Goal: Task Accomplishment & Management: Use online tool/utility

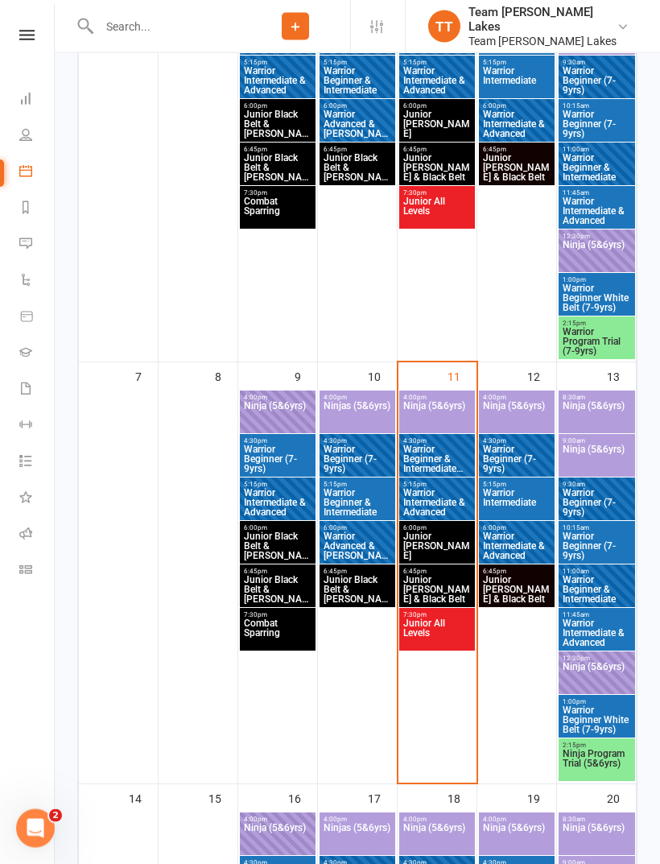
scroll to position [419, 0]
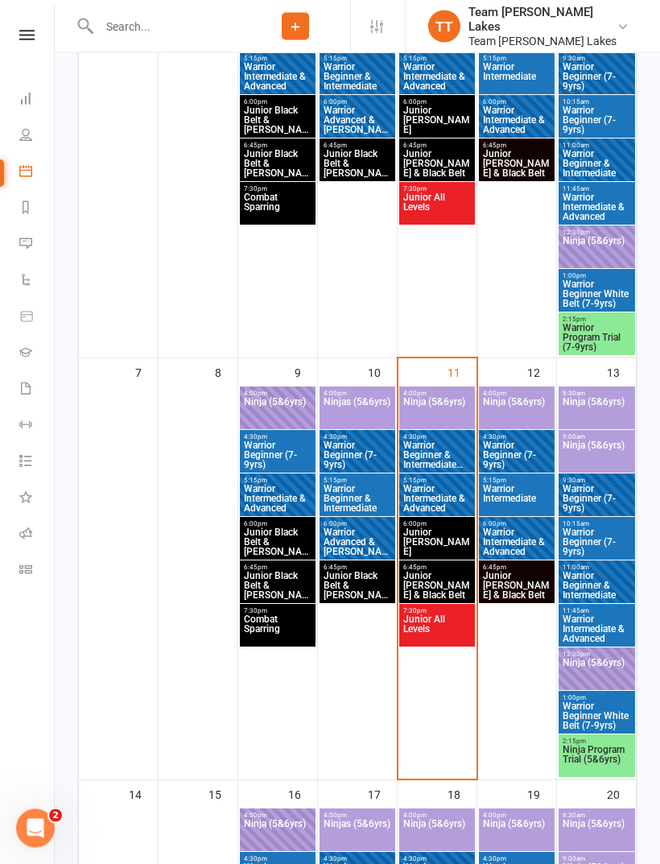
click at [452, 494] on span "Warrior Intermediate & Advanced" at bounding box center [436, 498] width 69 height 29
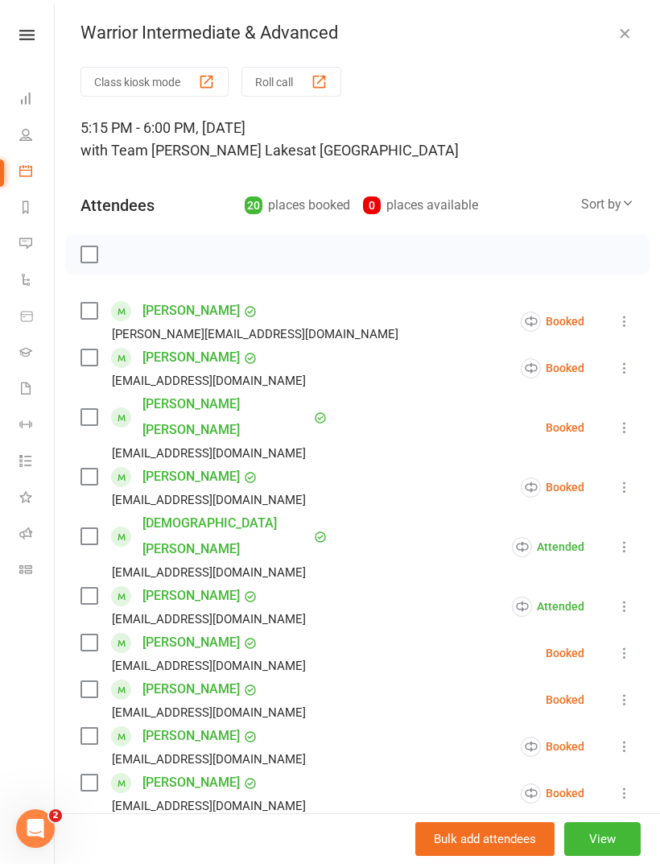
click at [315, 79] on div "button" at bounding box center [319, 81] width 17 height 17
click at [36, 163] on link "Calendar" at bounding box center [37, 173] width 36 height 36
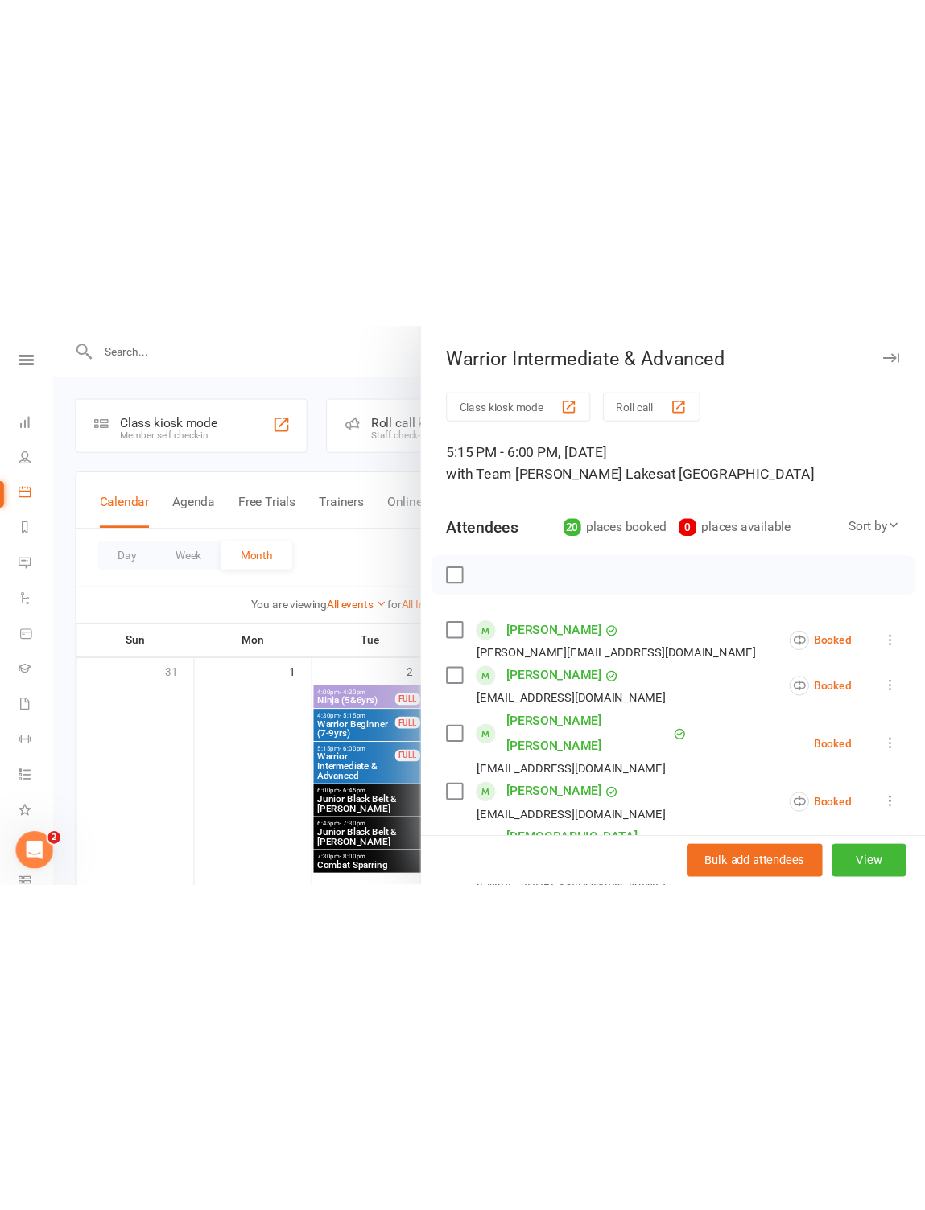
scroll to position [0, 0]
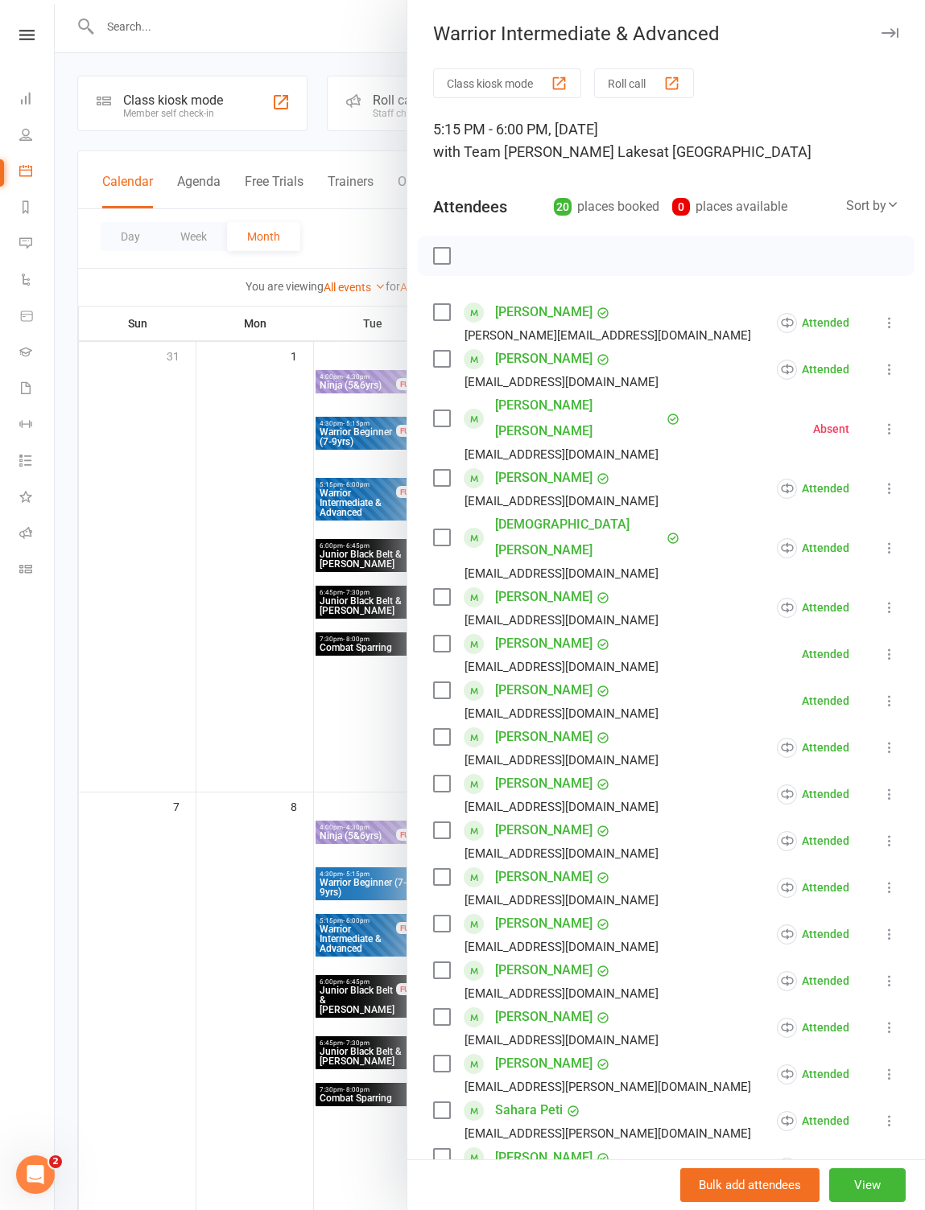
click at [183, 625] on div at bounding box center [490, 605] width 870 height 1210
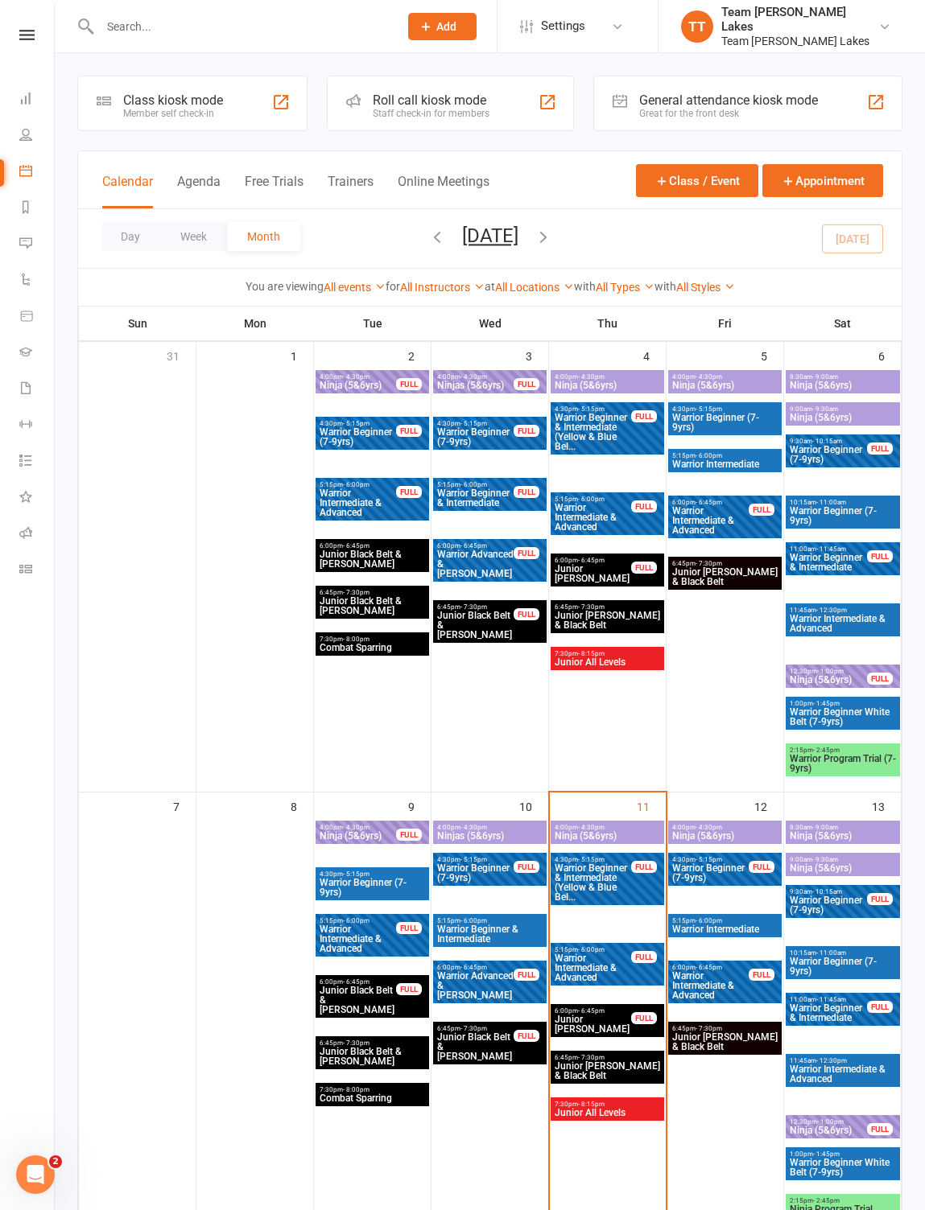
click at [27, 129] on icon at bounding box center [25, 134] width 13 height 13
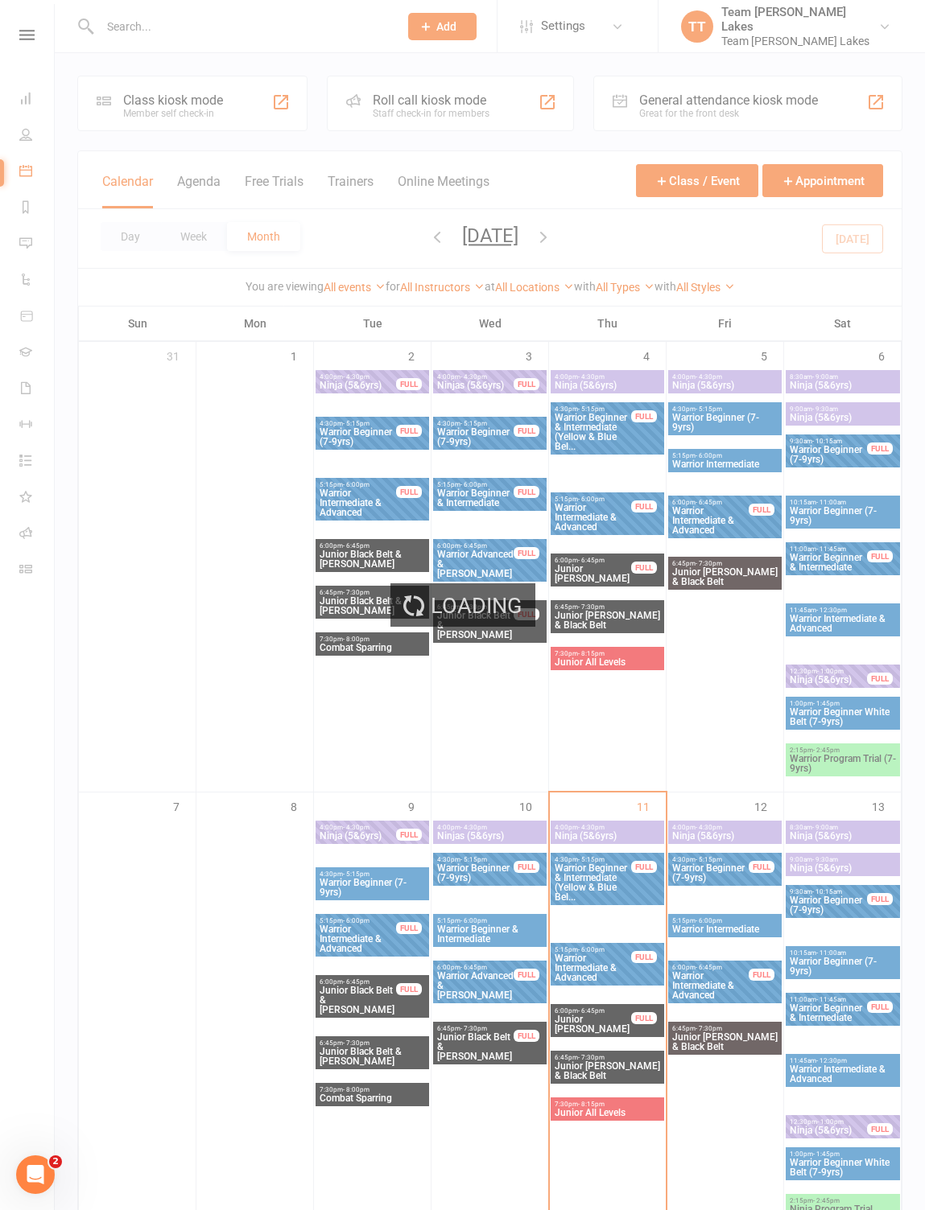
select select "100"
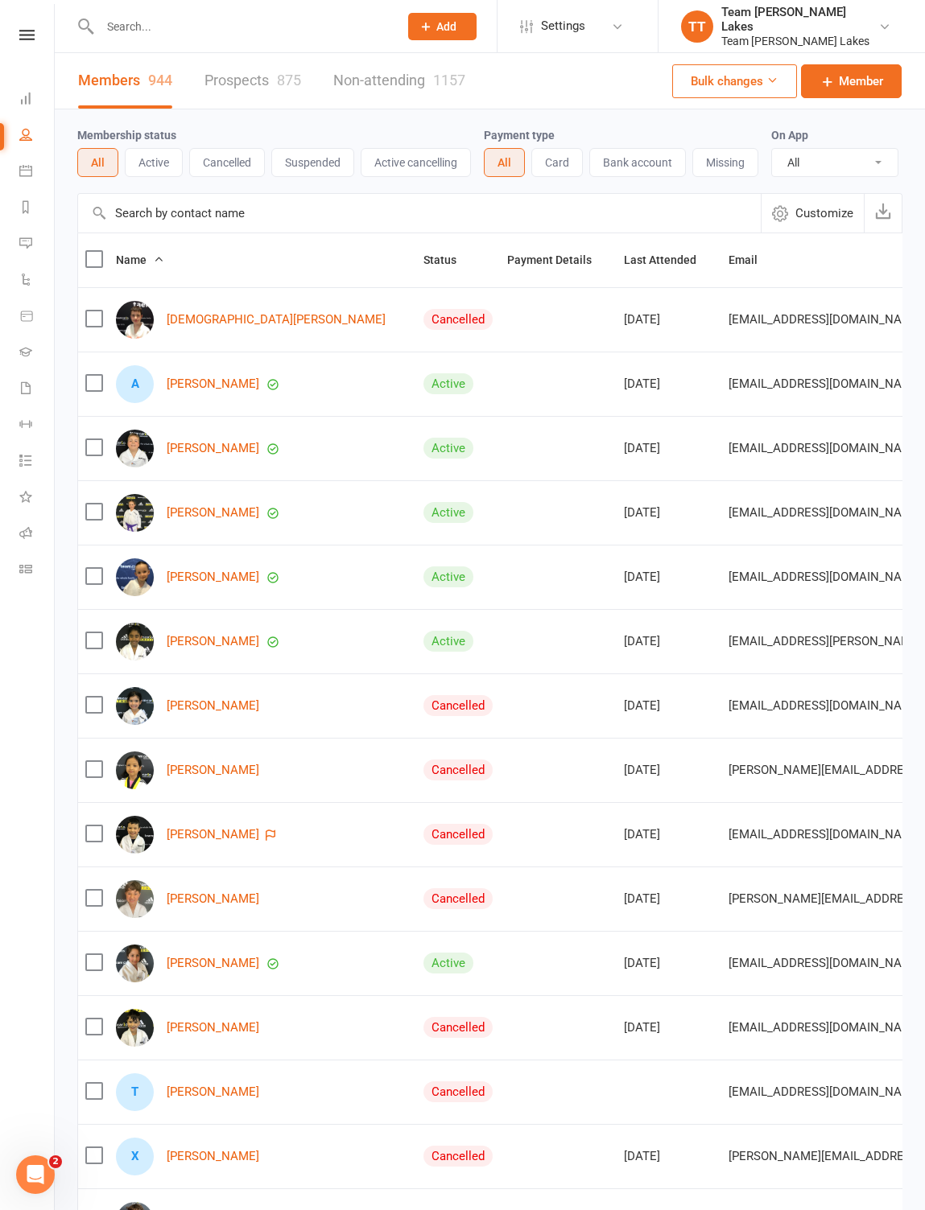
click at [35, 165] on link "Calendar" at bounding box center [37, 173] width 36 height 36
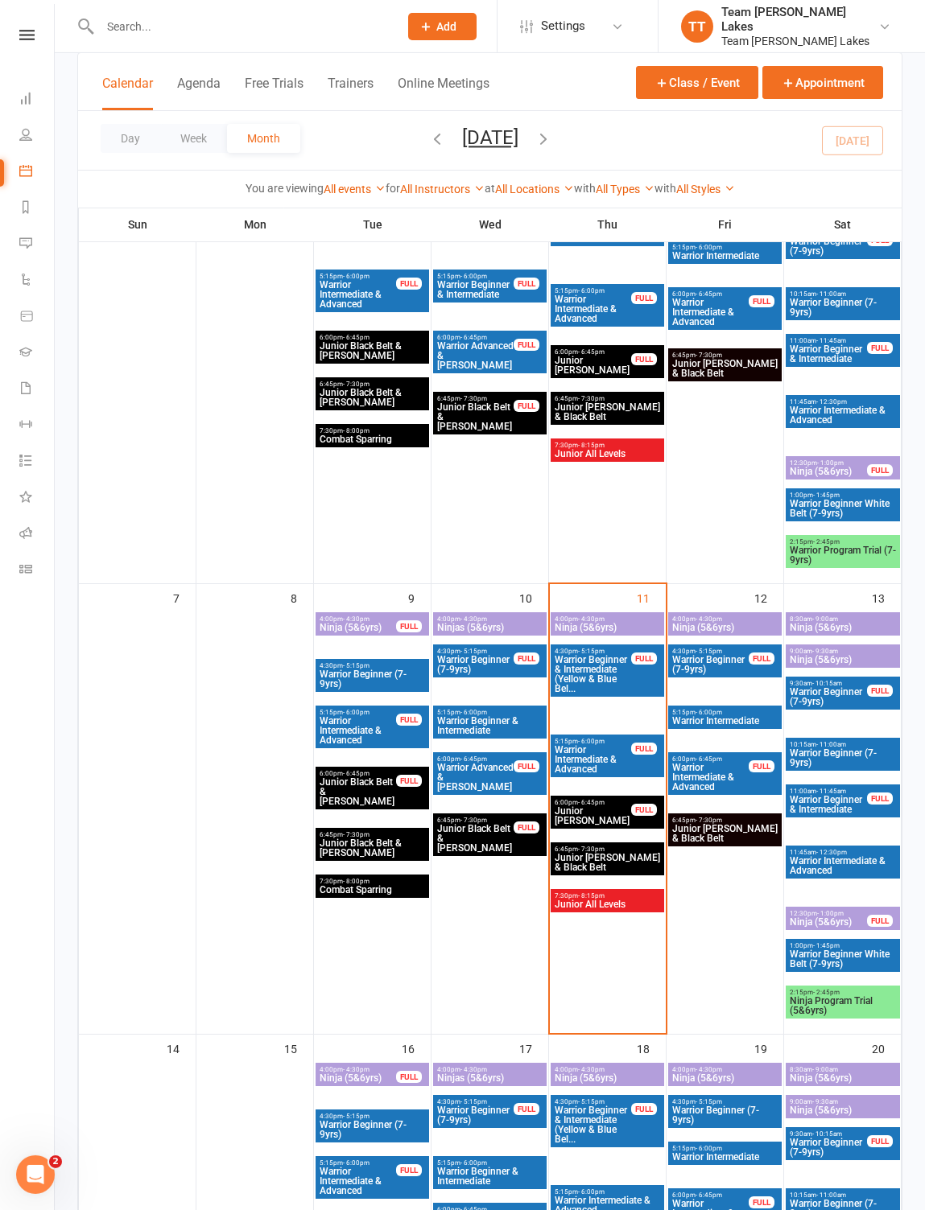
scroll to position [212, 0]
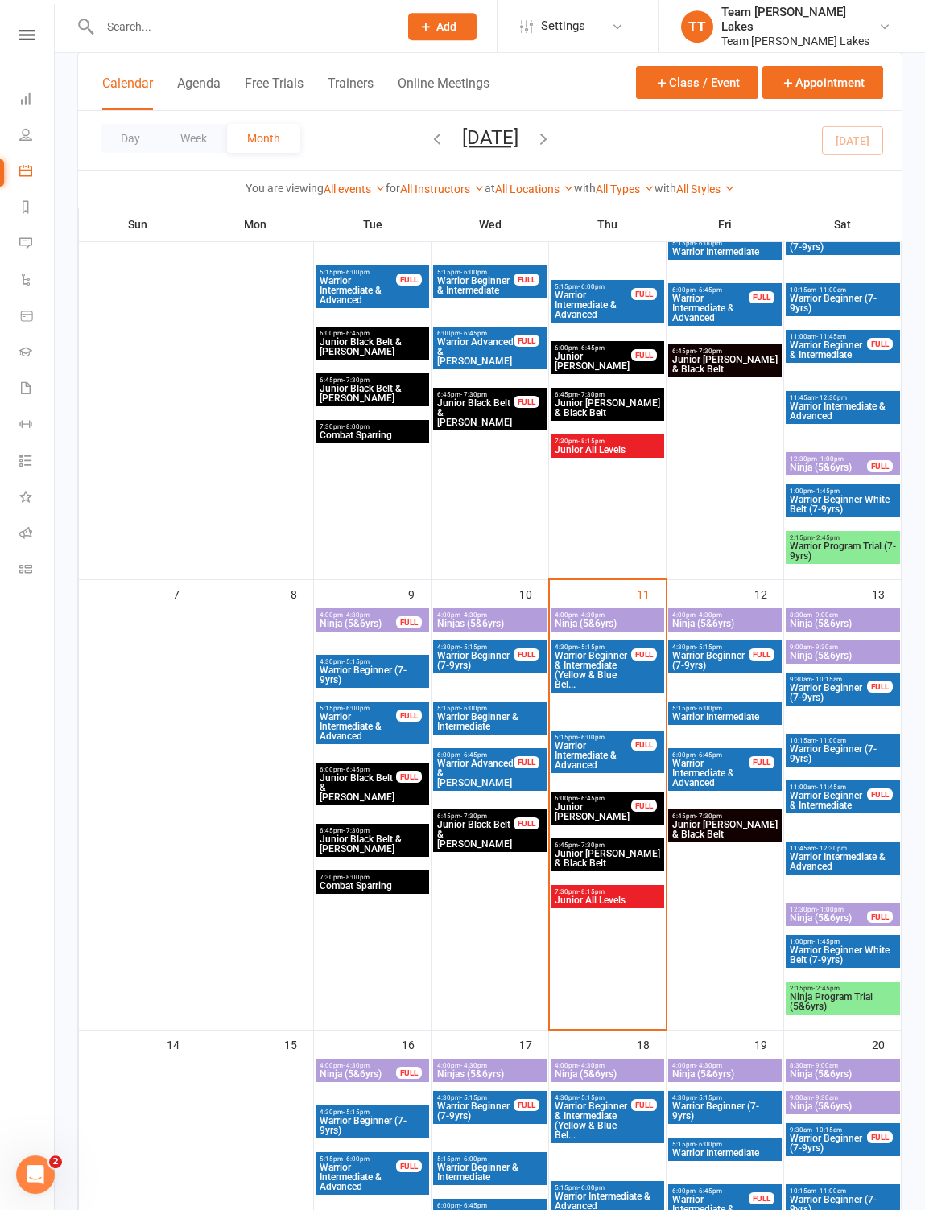
click at [632, 810] on div "FULL" at bounding box center [644, 806] width 26 height 12
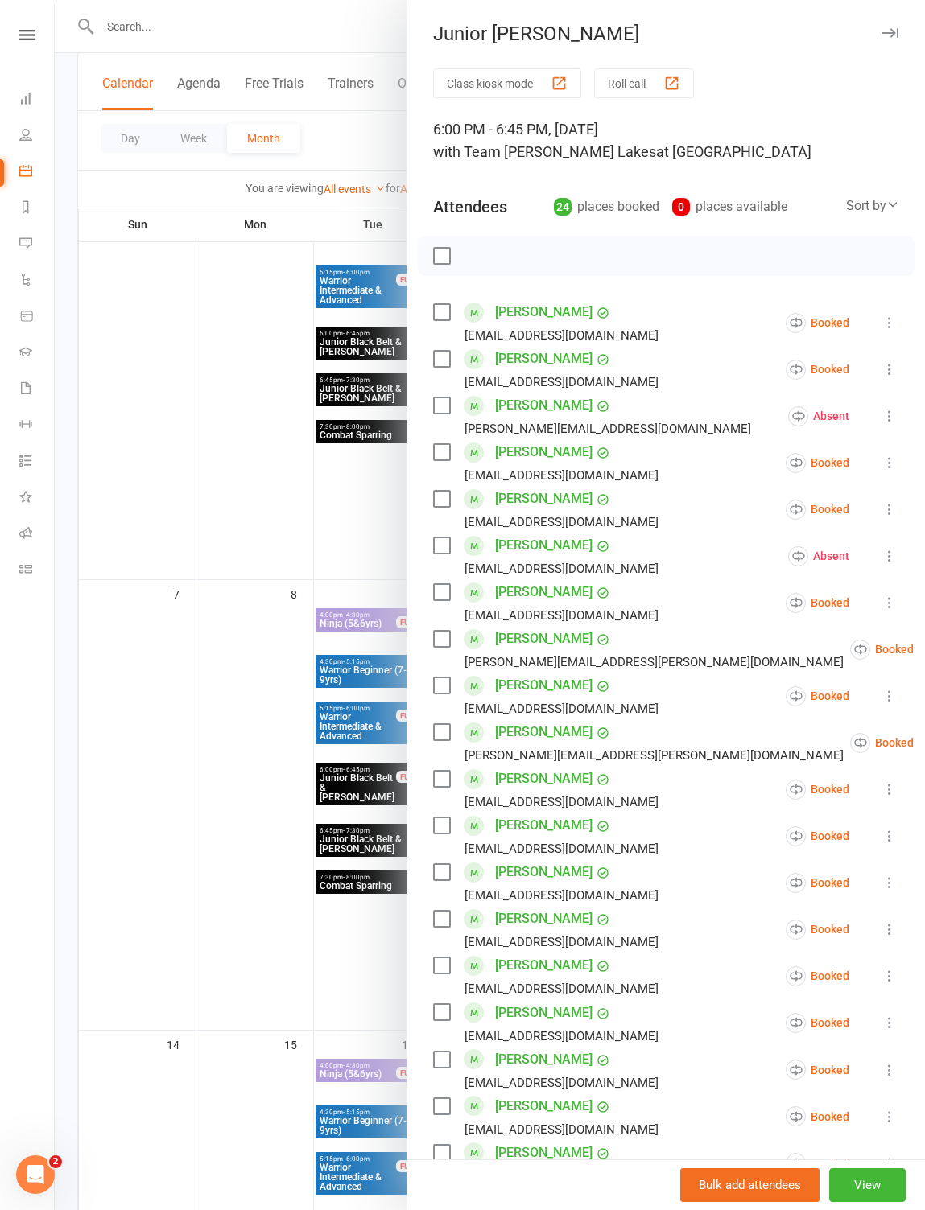
click at [211, 414] on div at bounding box center [490, 605] width 870 height 1210
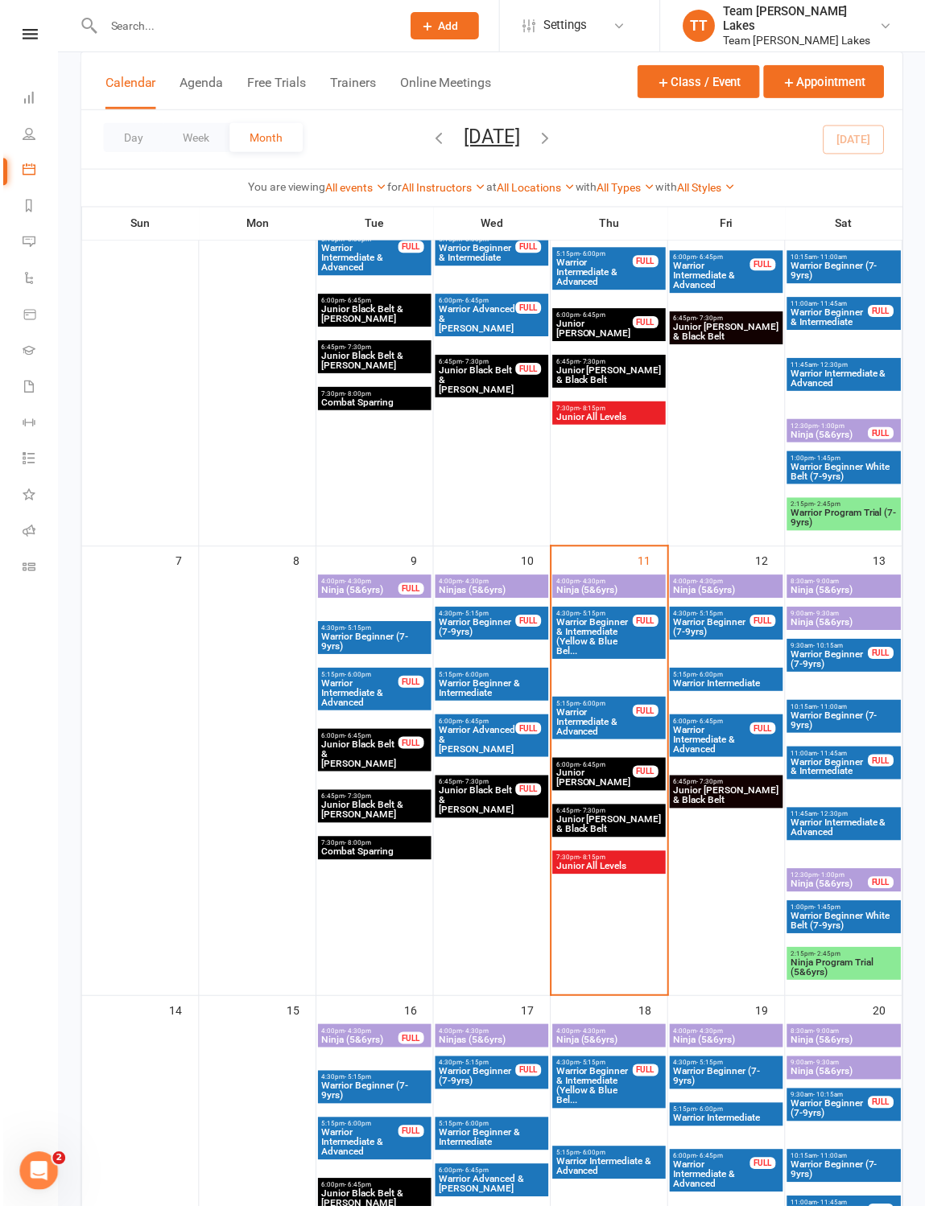
scroll to position [175, 0]
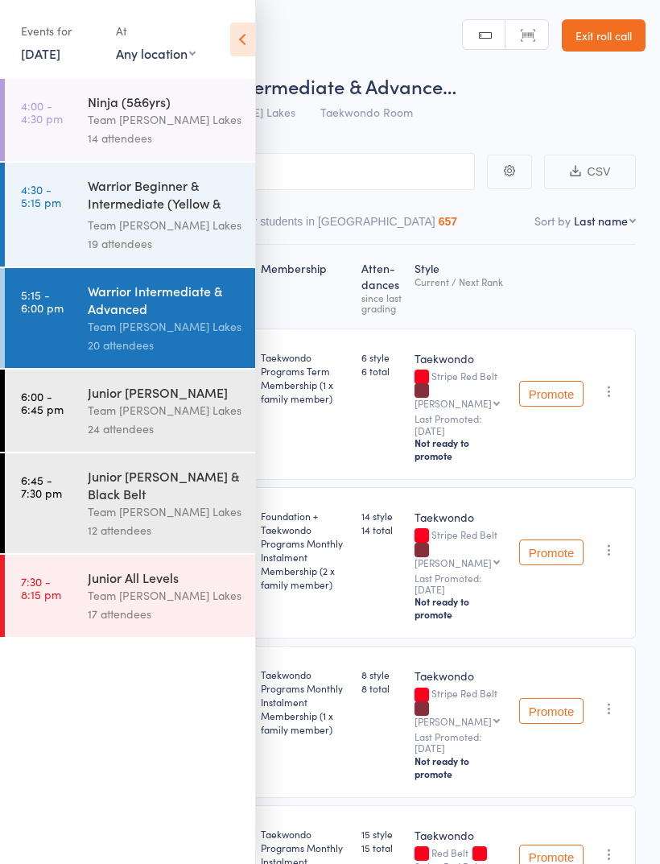
click at [238, 34] on icon at bounding box center [242, 40] width 25 height 34
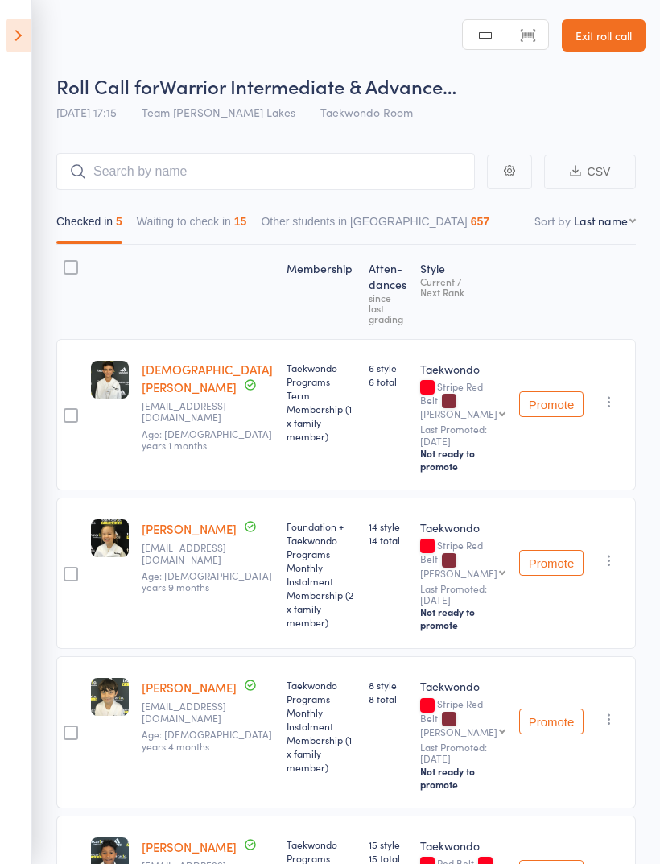
click at [628, 218] on select "First name Last name Birthday today? Behind on payments? Check in time Next pay…" at bounding box center [605, 220] width 62 height 16
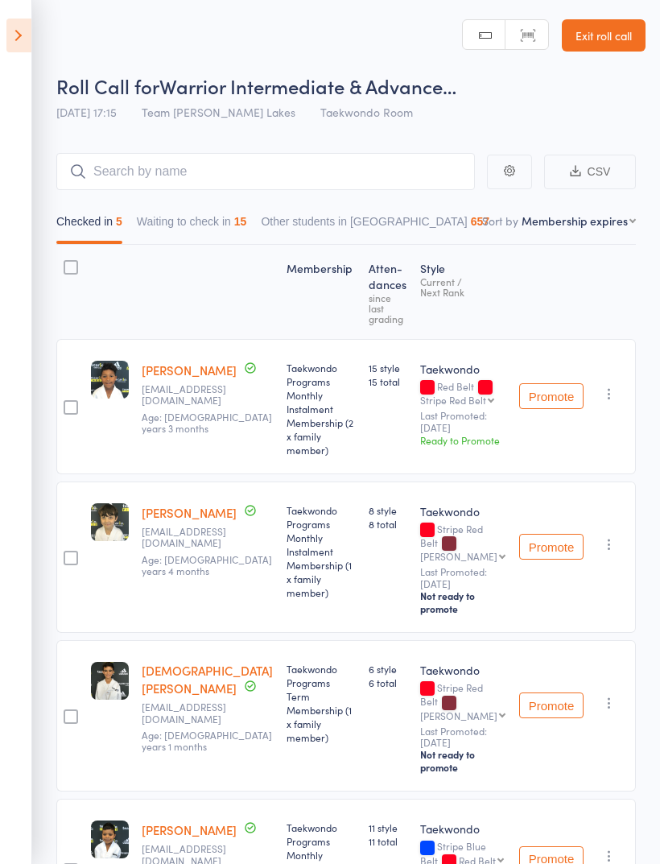
click at [632, 216] on select "First name Last name Birthday today? Behind on payments? Check in time Next pay…" at bounding box center [579, 220] width 114 height 16
select select "10"
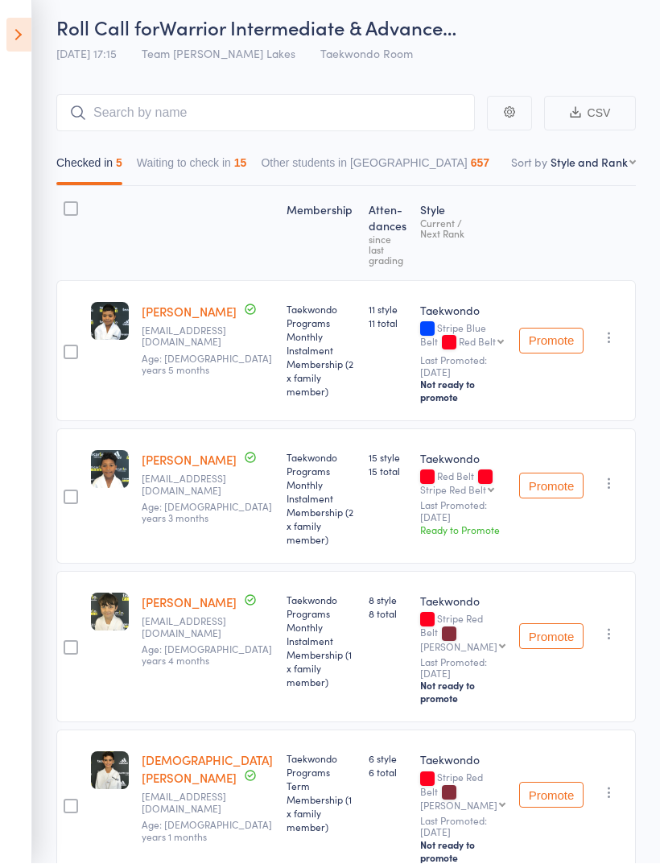
click at [211, 154] on button "Waiting to check in 15" at bounding box center [192, 167] width 110 height 37
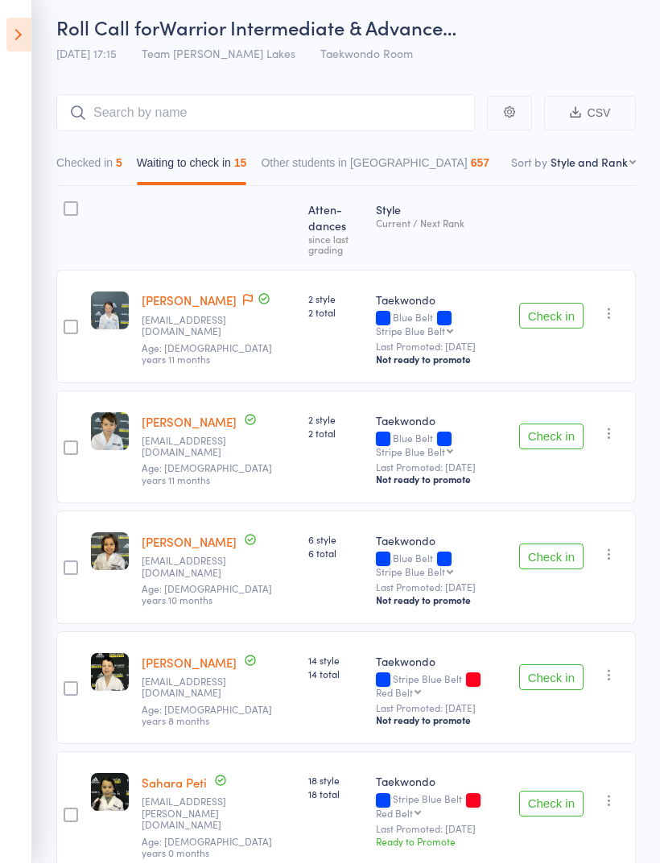
scroll to position [59, 0]
click at [559, 303] on button "Check in" at bounding box center [551, 316] width 64 height 26
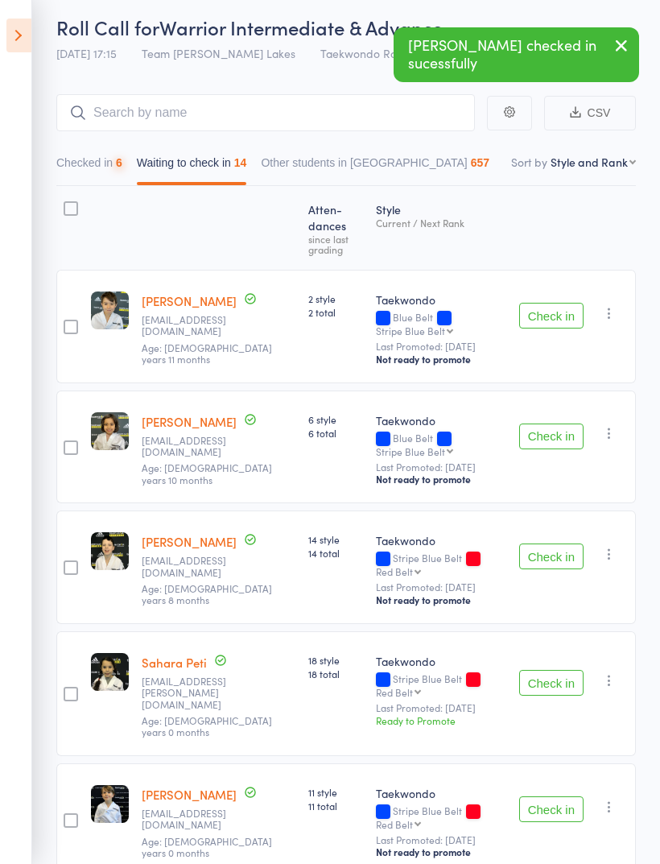
click at [562, 303] on button "Check in" at bounding box center [551, 316] width 64 height 26
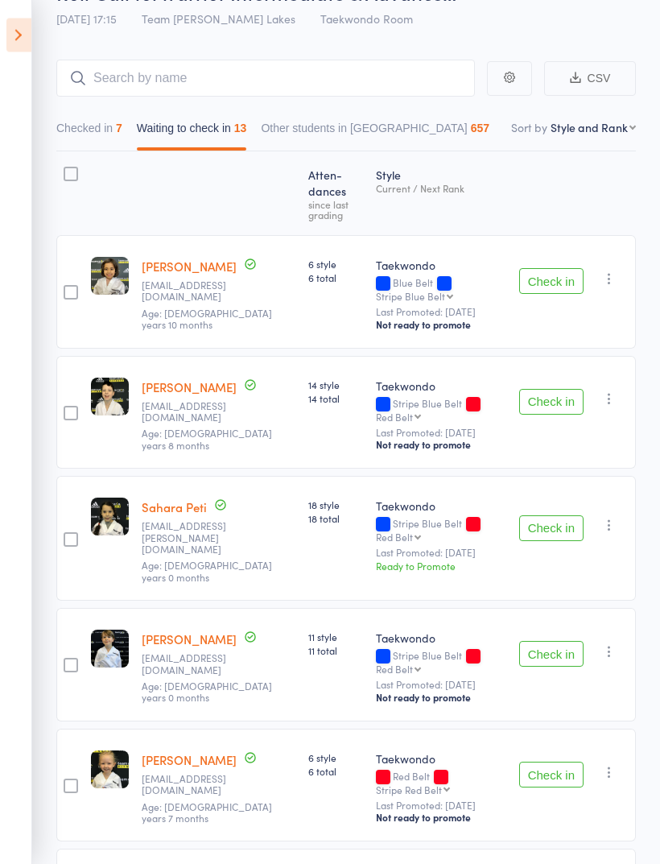
scroll to position [93, 0]
click at [558, 515] on button "Check in" at bounding box center [551, 528] width 64 height 26
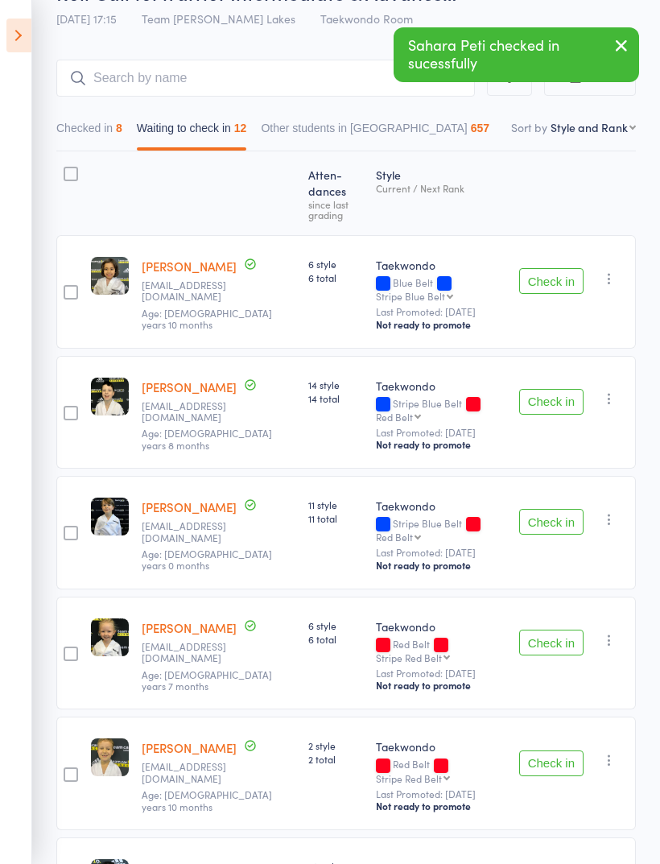
click at [558, 509] on button "Check in" at bounding box center [551, 522] width 64 height 26
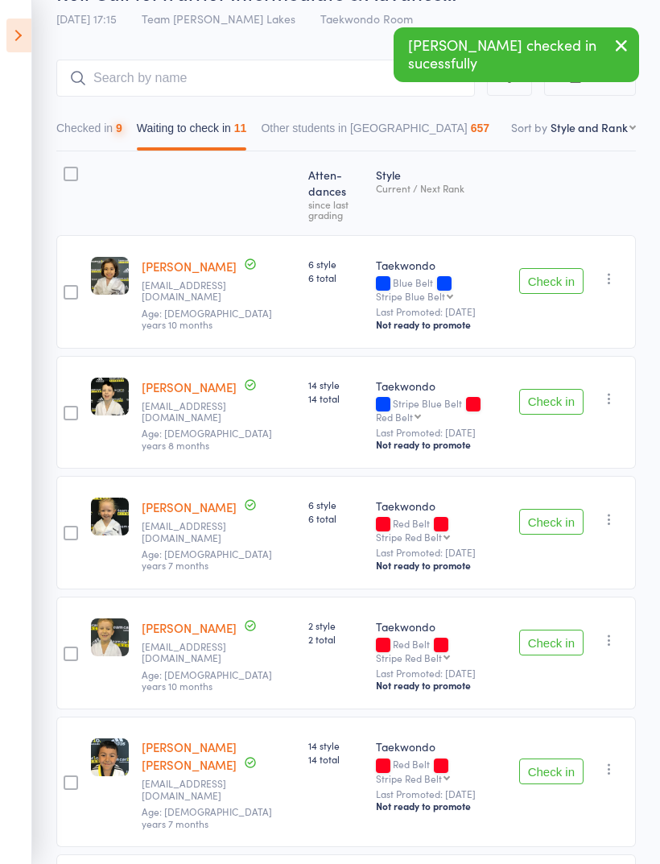
click at [554, 509] on button "Check in" at bounding box center [551, 522] width 64 height 26
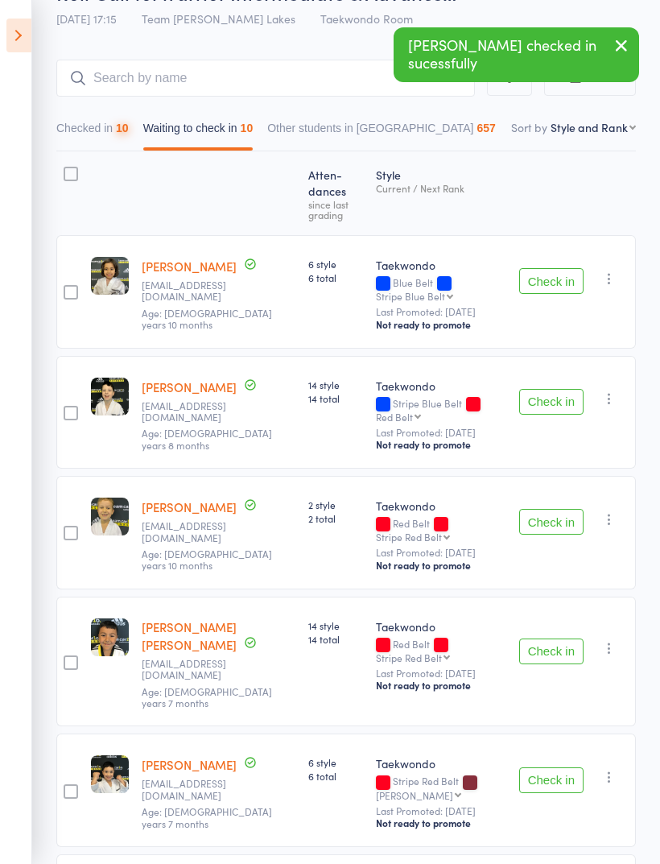
click at [558, 509] on button "Check in" at bounding box center [551, 522] width 64 height 26
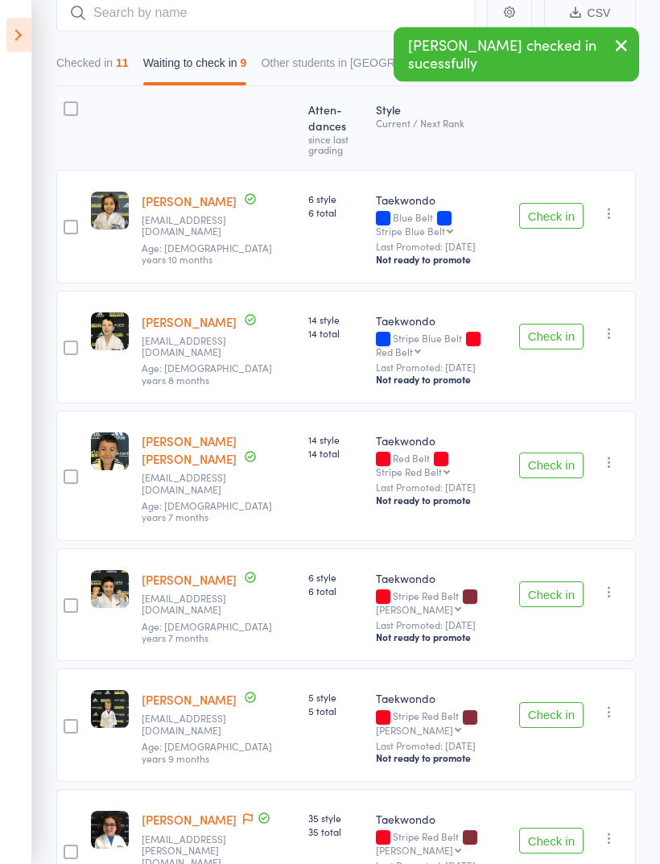
scroll to position [175, 0]
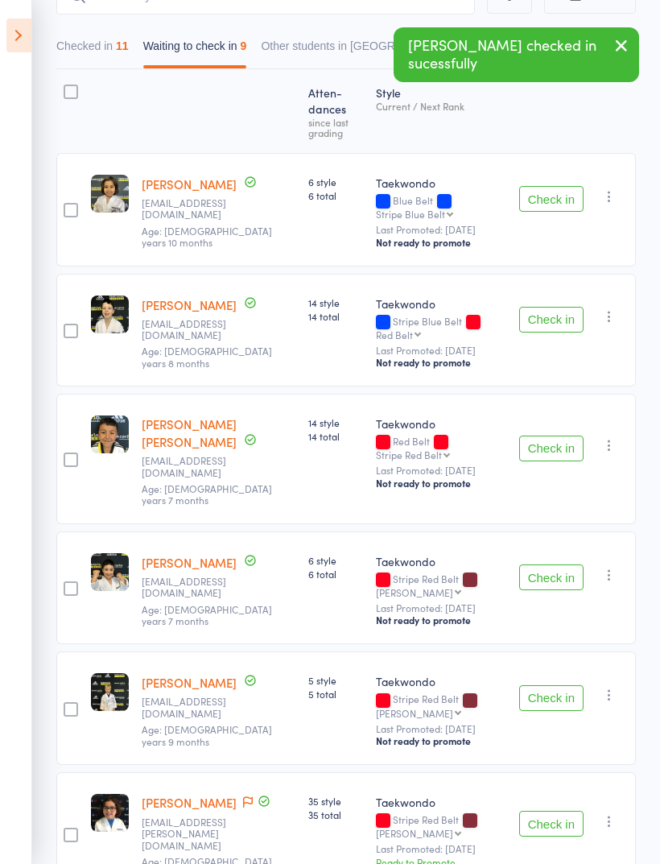
click at [560, 685] on button "Check in" at bounding box center [551, 698] width 64 height 26
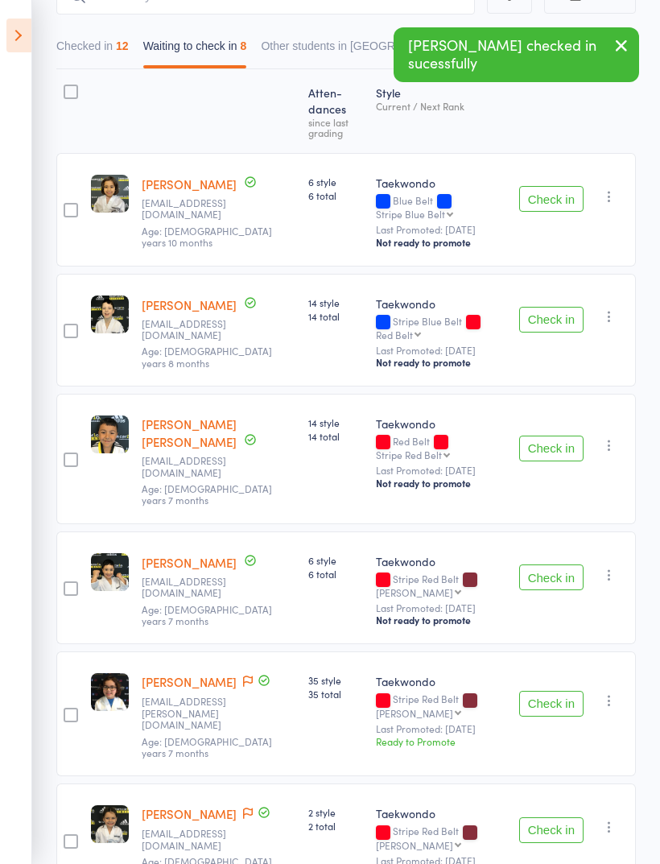
click at [559, 691] on button "Check in" at bounding box center [551, 704] width 64 height 26
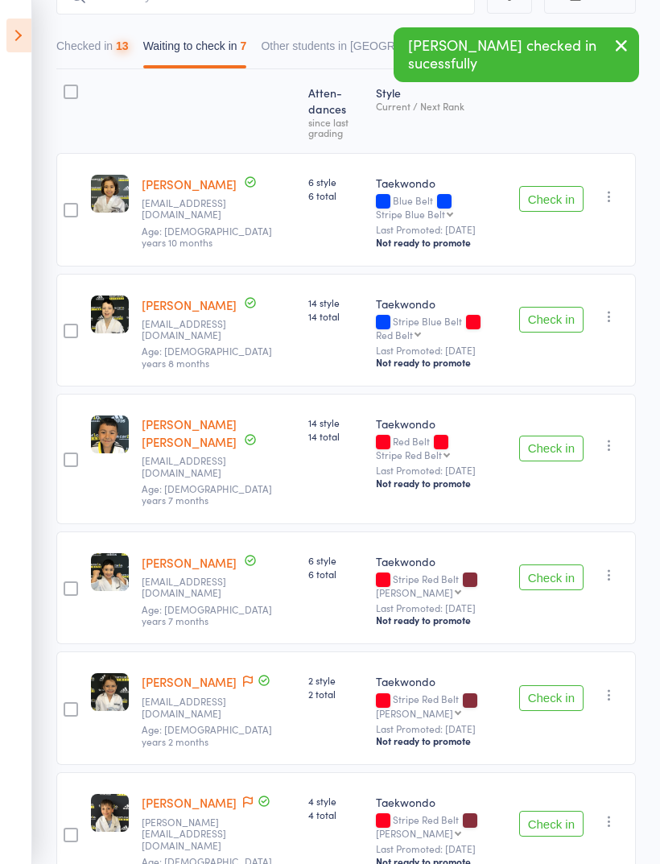
click at [563, 685] on button "Check in" at bounding box center [551, 698] width 64 height 26
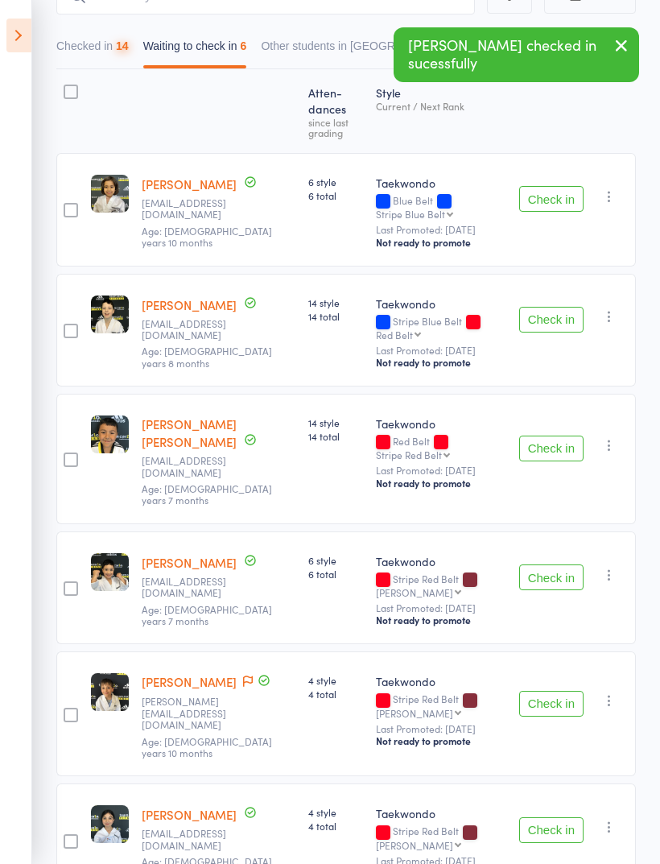
click at [563, 691] on button "Check in" at bounding box center [551, 704] width 64 height 26
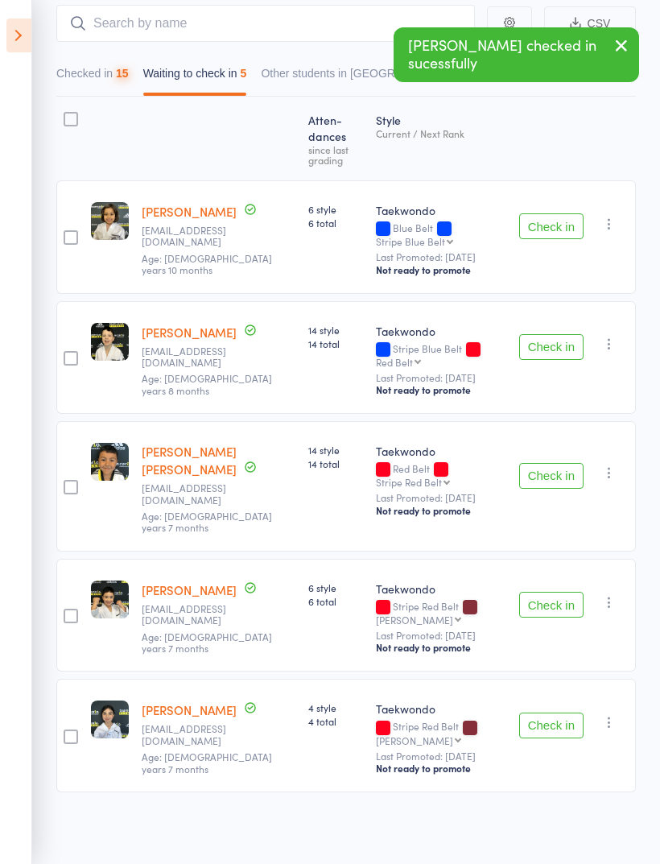
scroll to position [68, 0]
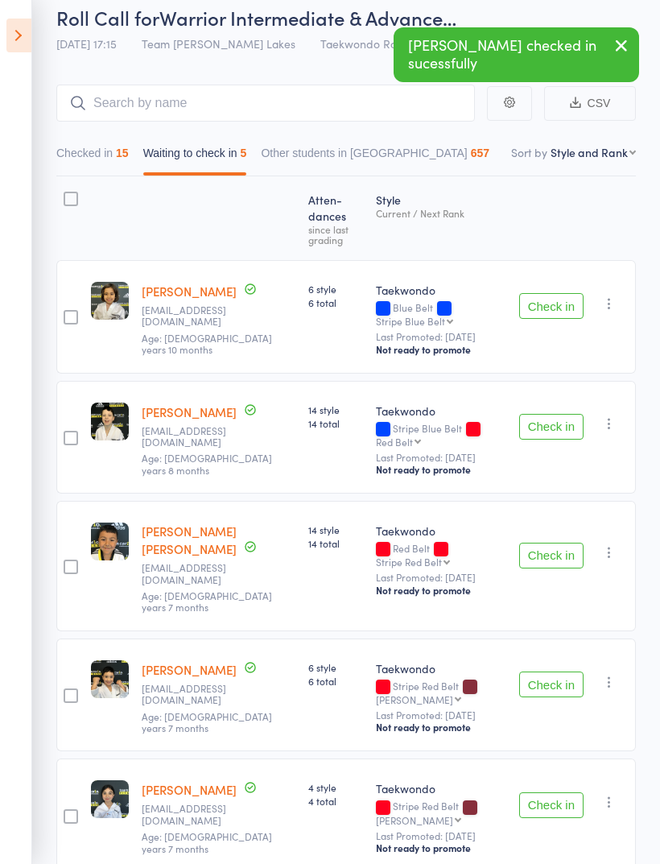
click at [562, 792] on button "Check in" at bounding box center [551, 805] width 64 height 26
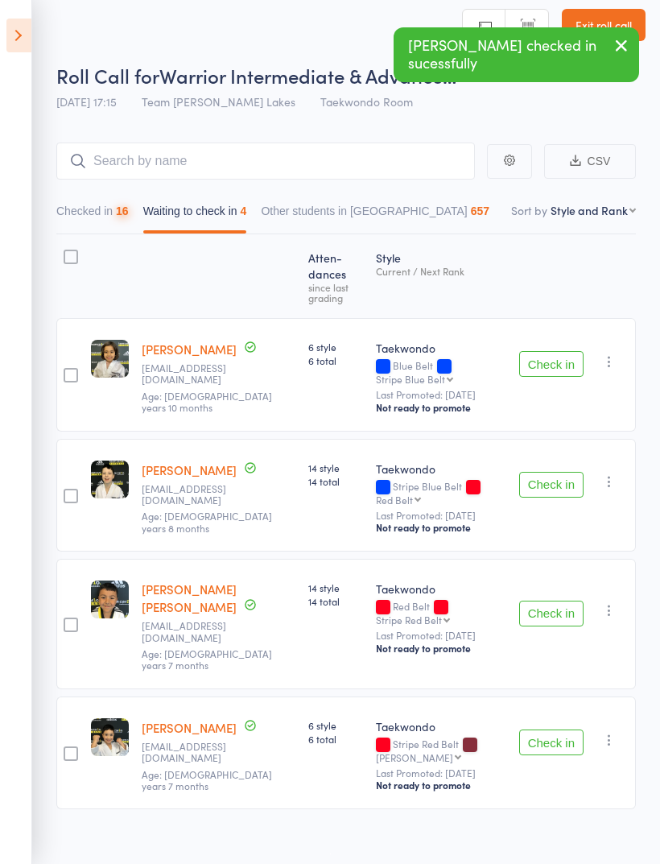
scroll to position [11, 0]
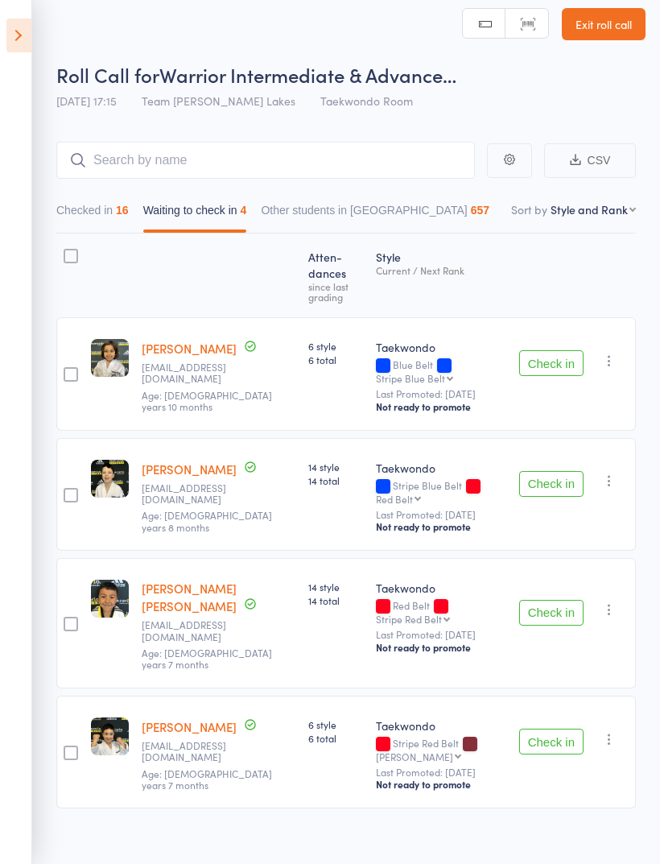
click at [559, 350] on button "Check in" at bounding box center [551, 363] width 64 height 26
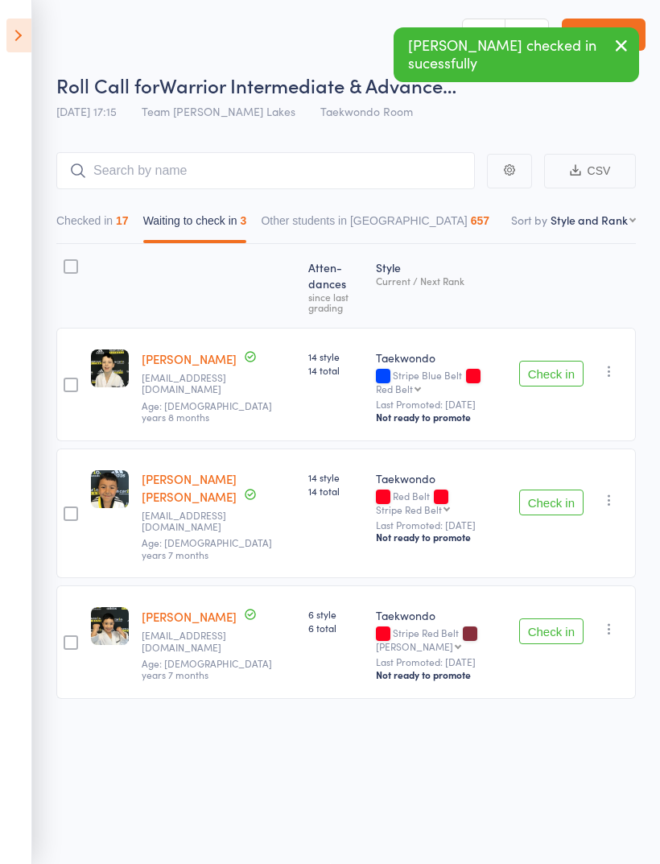
click at [557, 361] on button "Check in" at bounding box center [551, 374] width 64 height 26
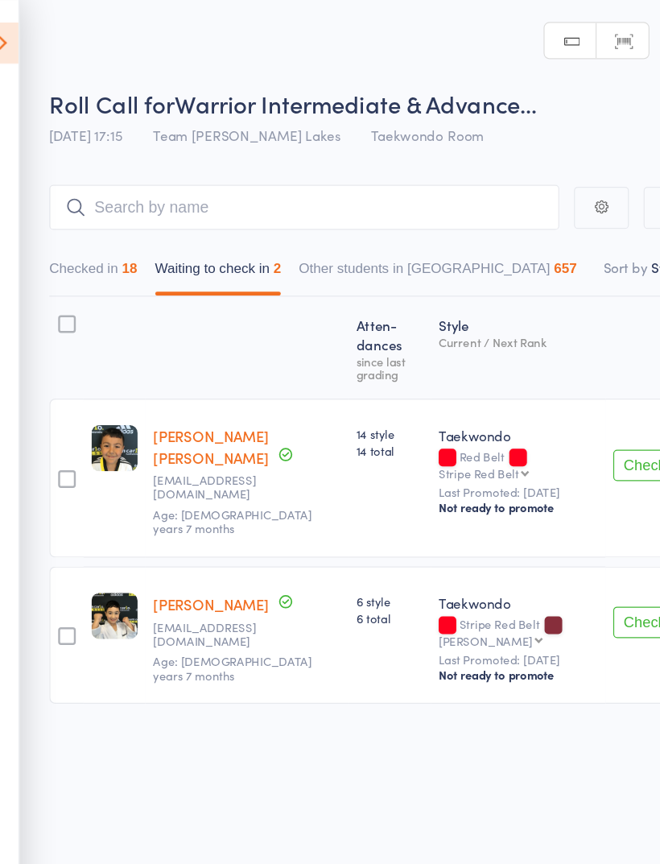
scroll to position [2, 0]
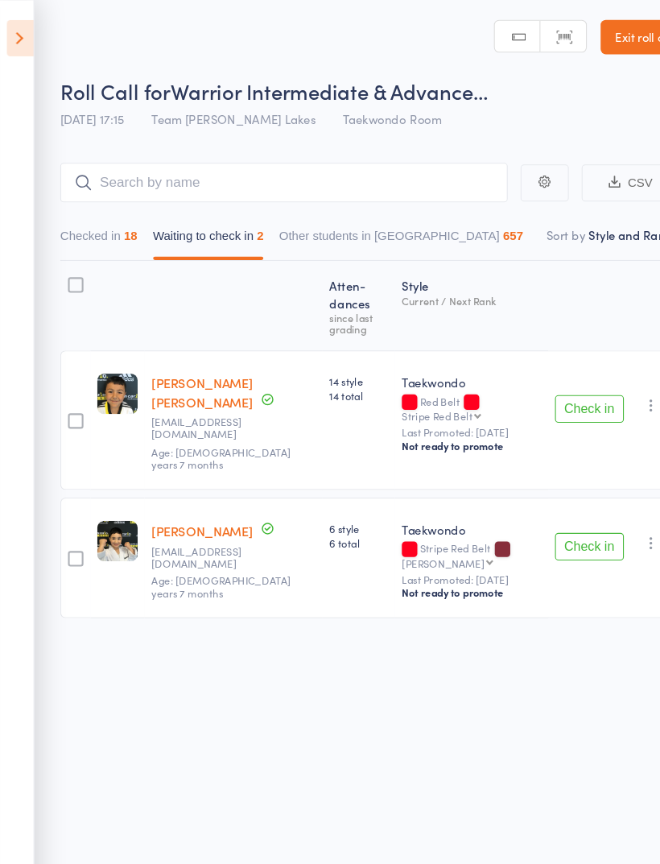
click at [562, 498] on button "Check in" at bounding box center [551, 511] width 64 height 26
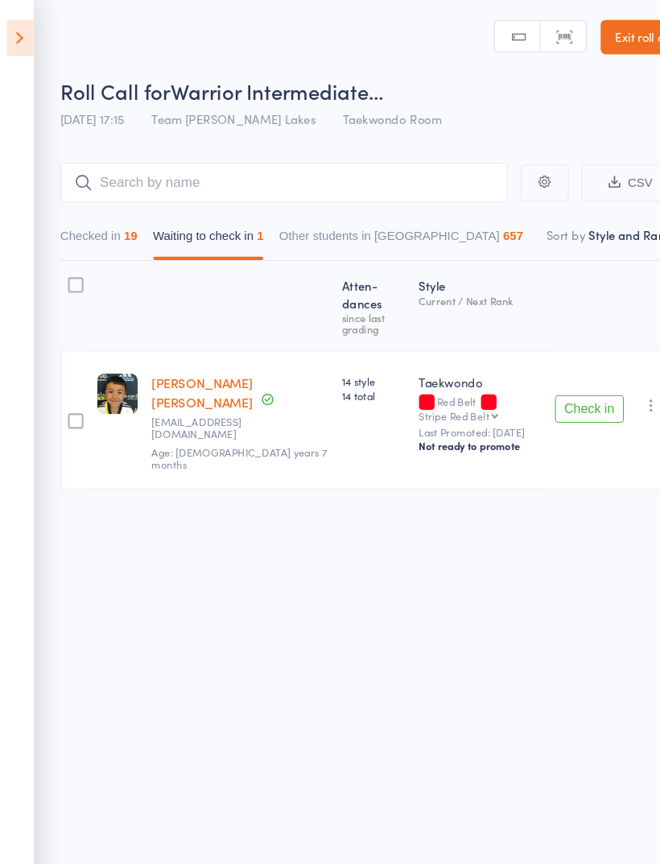
click at [93, 219] on button "Checked in 19" at bounding box center [92, 224] width 72 height 37
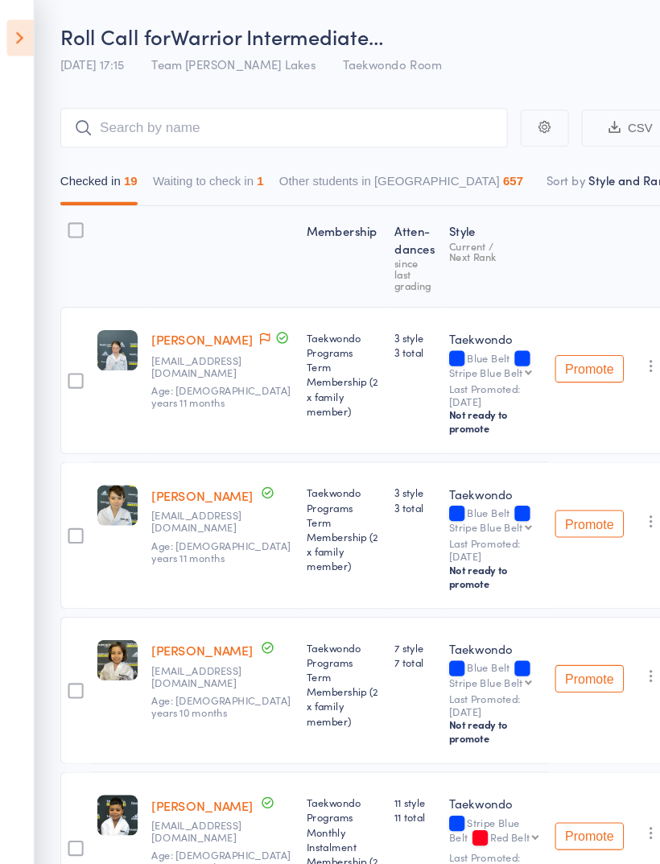
scroll to position [0, 0]
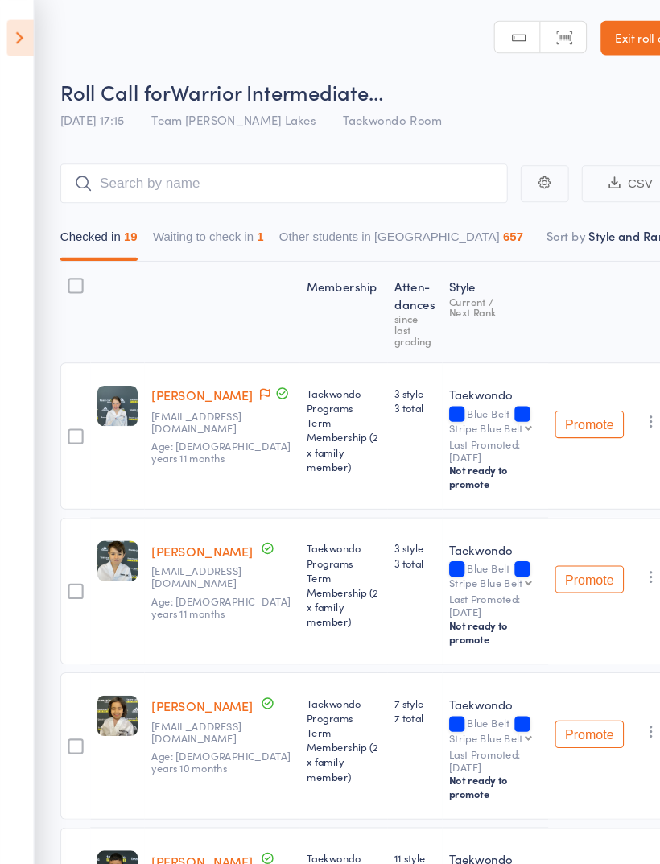
click at [223, 209] on button "Waiting to check in 1" at bounding box center [195, 225] width 104 height 37
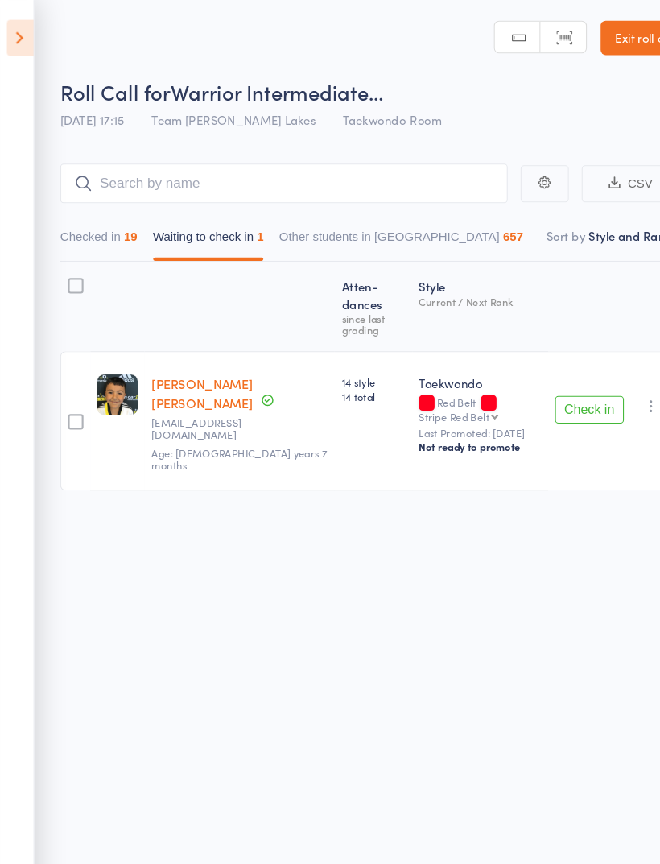
click at [106, 208] on button "Checked in 19" at bounding box center [92, 225] width 72 height 37
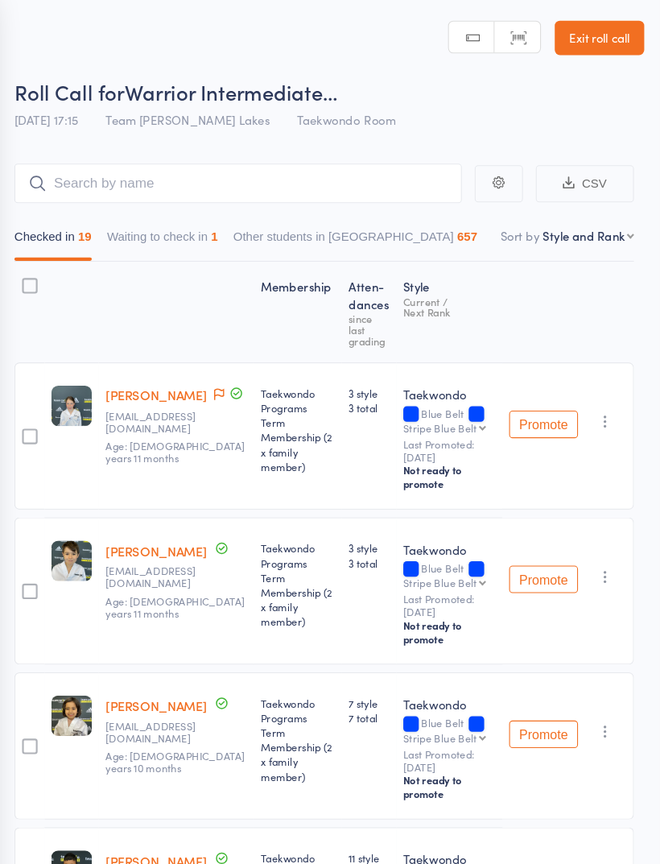
click at [178, 209] on button "Waiting to check in 1" at bounding box center [195, 225] width 104 height 37
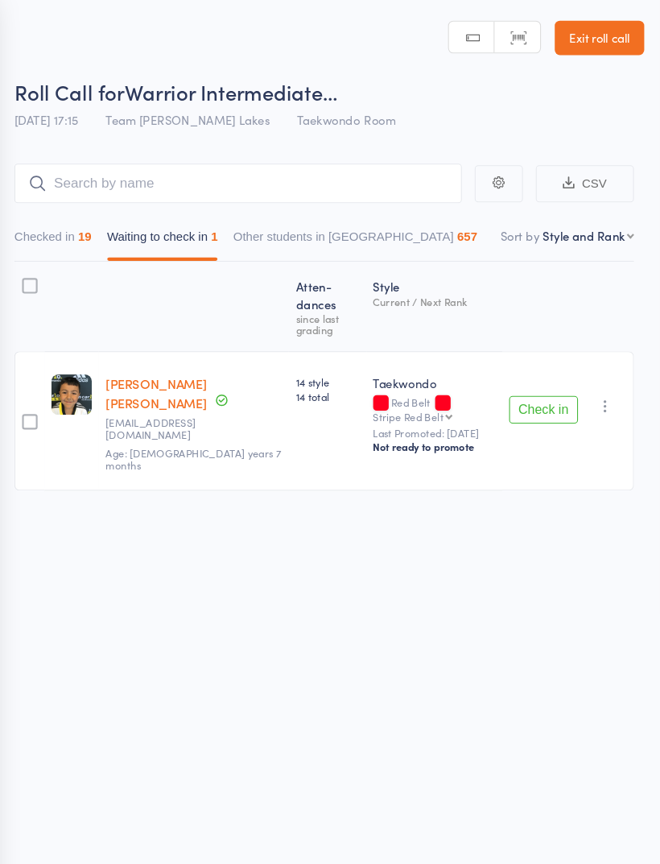
click at [64, 262] on div at bounding box center [71, 267] width 14 height 14
click at [67, 262] on input "checkbox" at bounding box center [67, 262] width 0 height 0
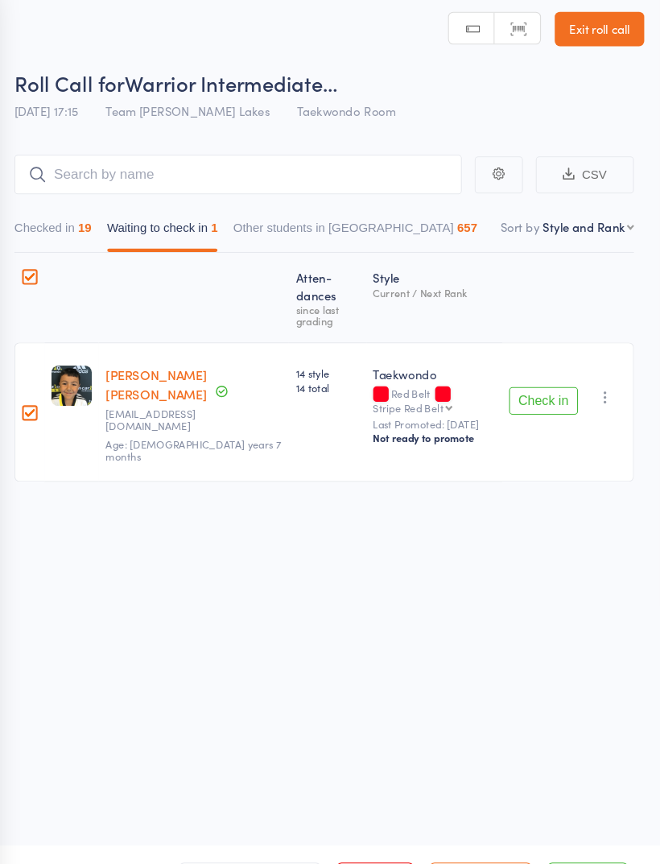
scroll to position [11, 0]
click at [459, 823] on button "Mark absent" at bounding box center [492, 831] width 96 height 34
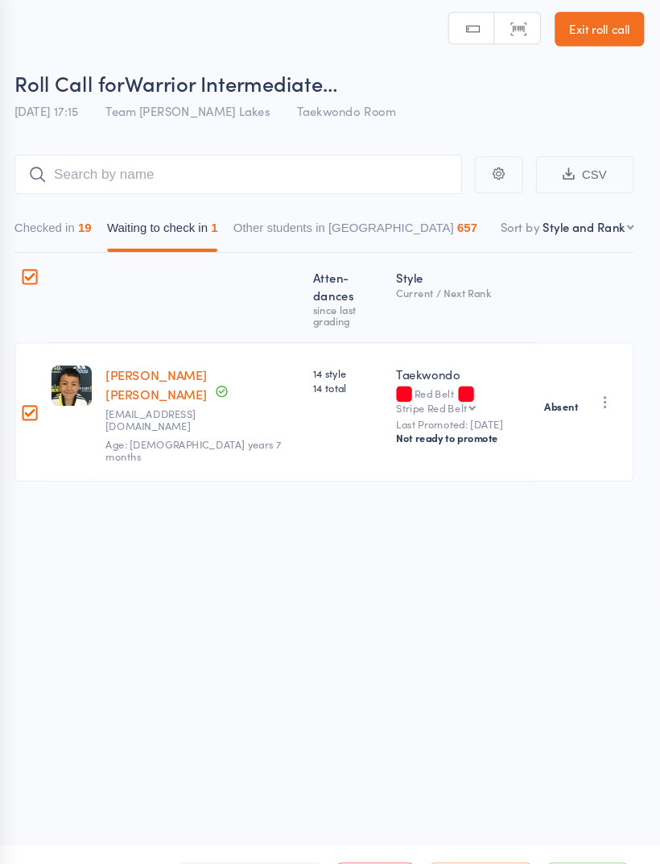
click at [151, 206] on button "Waiting to check in 1" at bounding box center [195, 224] width 104 height 37
click at [65, 206] on button "Checked in 19" at bounding box center [92, 224] width 72 height 37
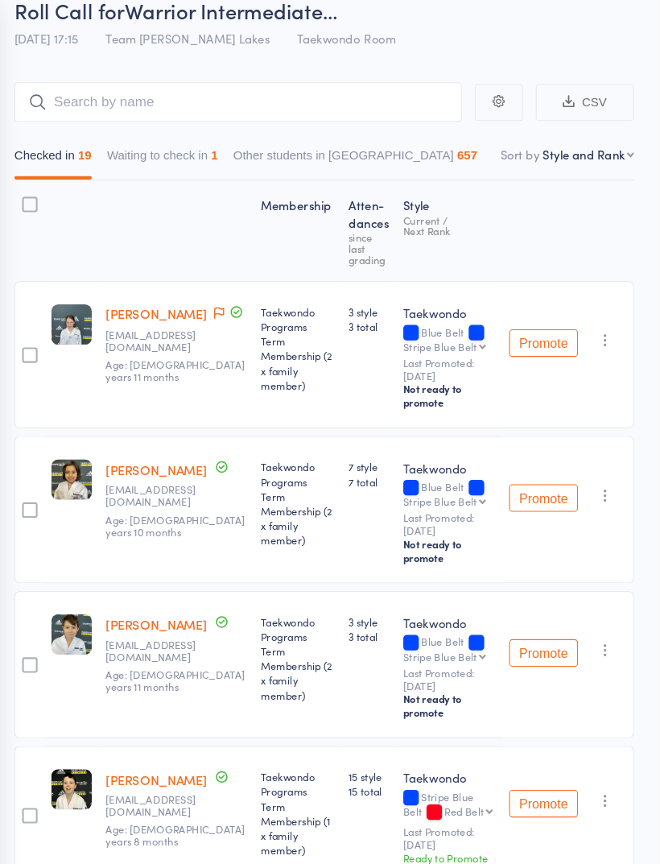
scroll to position [0, 0]
